Goal: Book appointment/travel/reservation

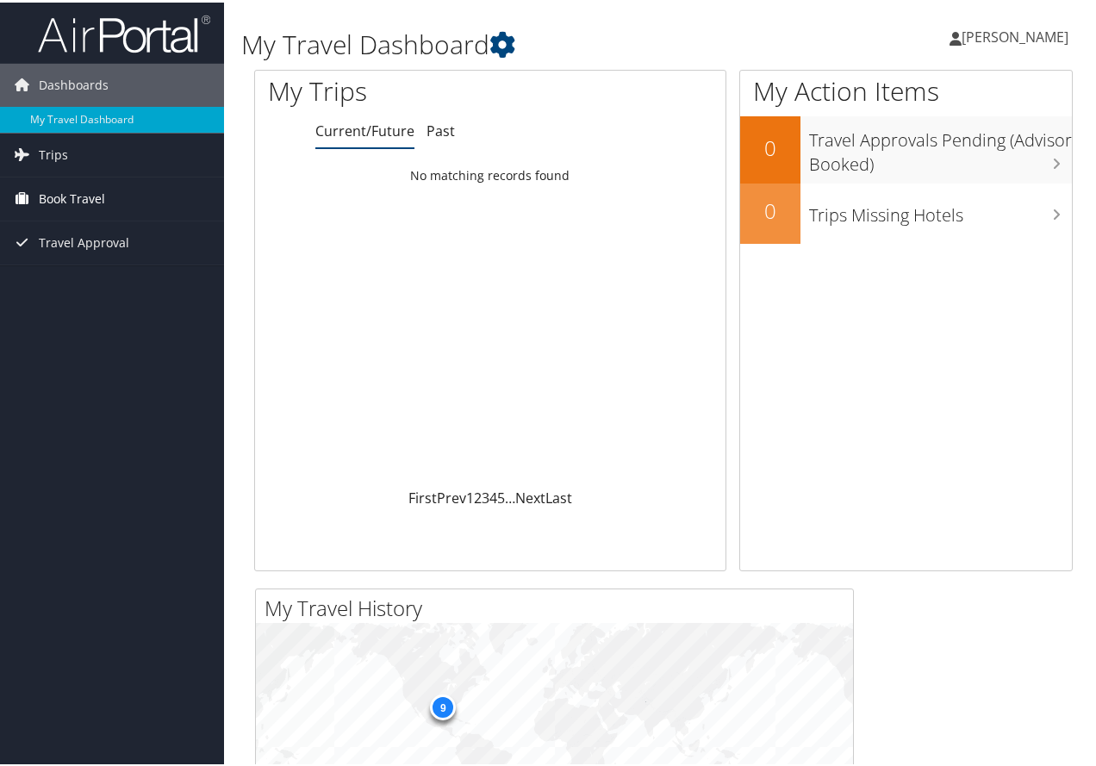
click at [39, 191] on span "Book Travel" at bounding box center [72, 196] width 66 height 43
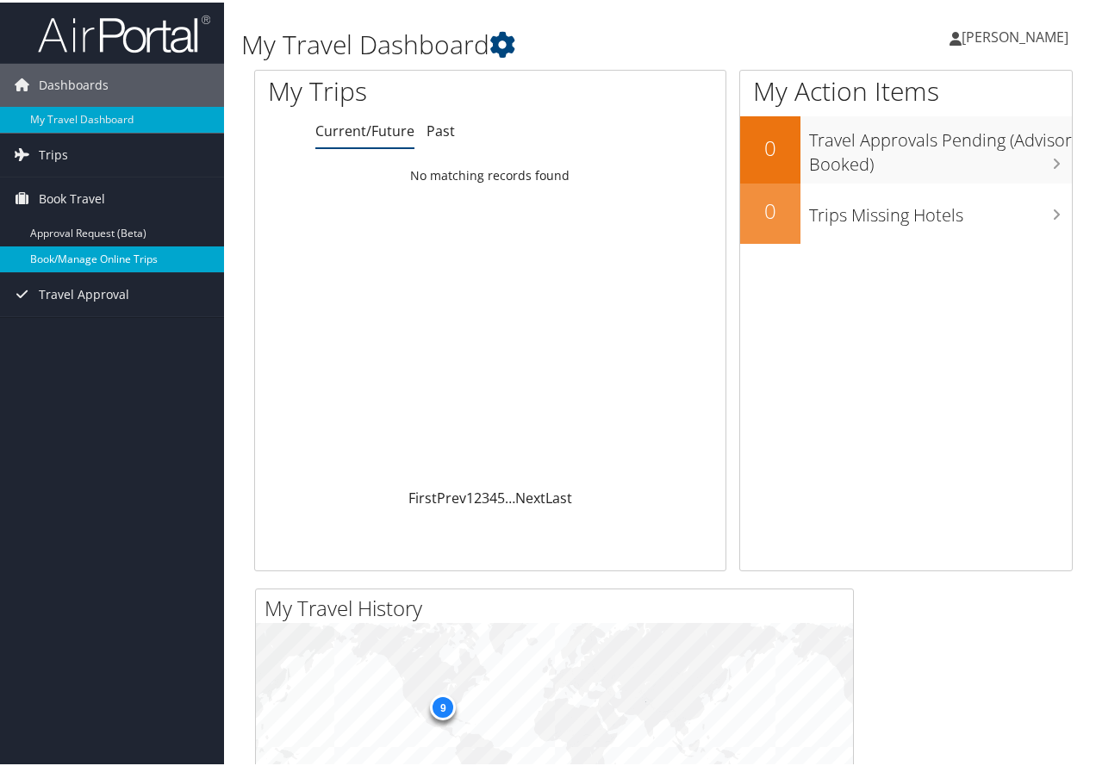
click at [77, 254] on link "Book/Manage Online Trips" at bounding box center [112, 257] width 224 height 26
